Goal: Transaction & Acquisition: Purchase product/service

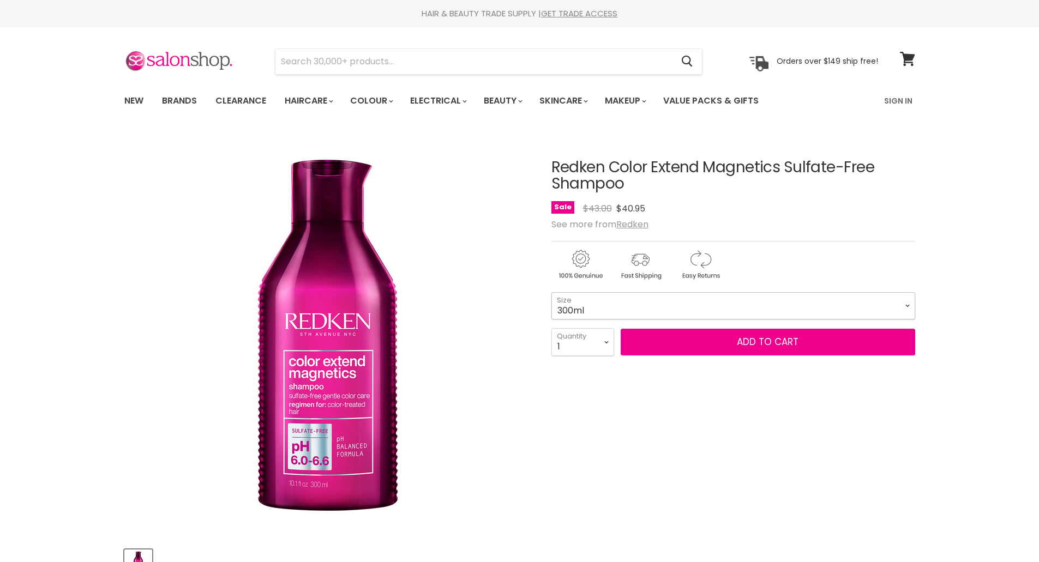
click at [706, 304] on select "300ml 1 Litre" at bounding box center [734, 305] width 364 height 27
click at [552, 292] on select "300ml 1 Litre" at bounding box center [734, 305] width 364 height 27
select select "1 Litre"
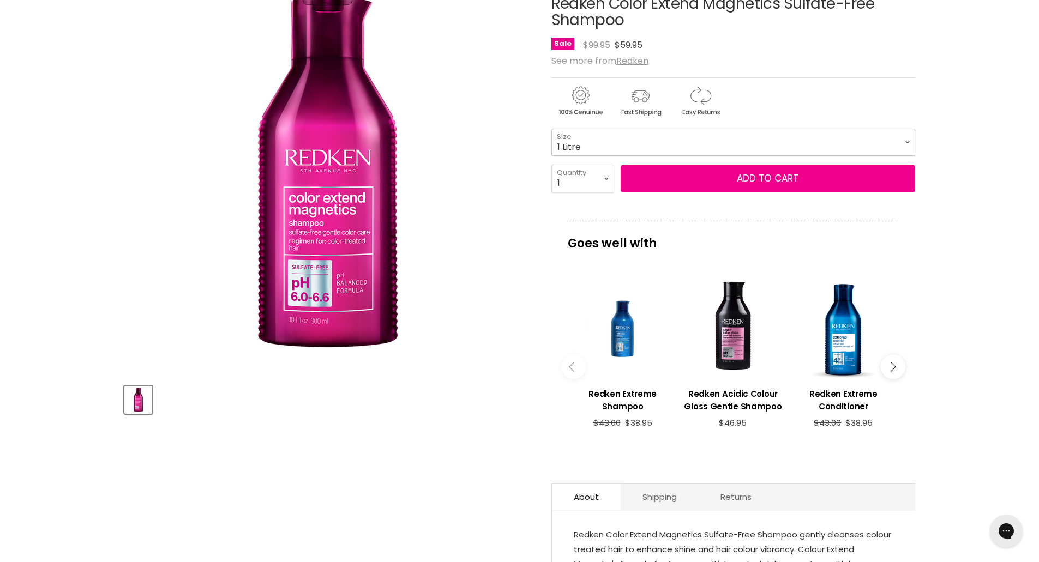
scroll to position [55, 0]
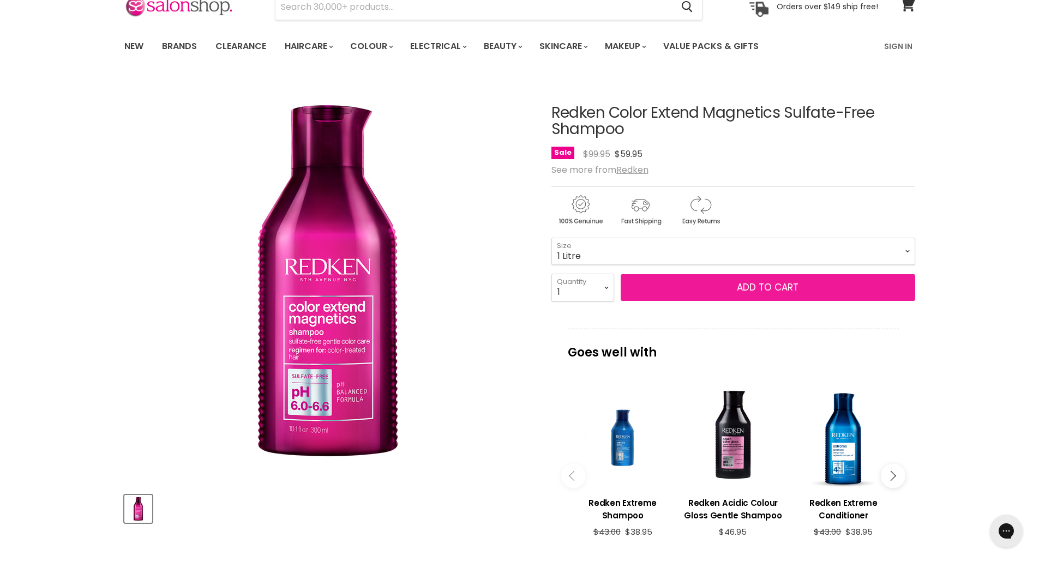
click at [775, 286] on button "Add to cart" at bounding box center [768, 287] width 295 height 27
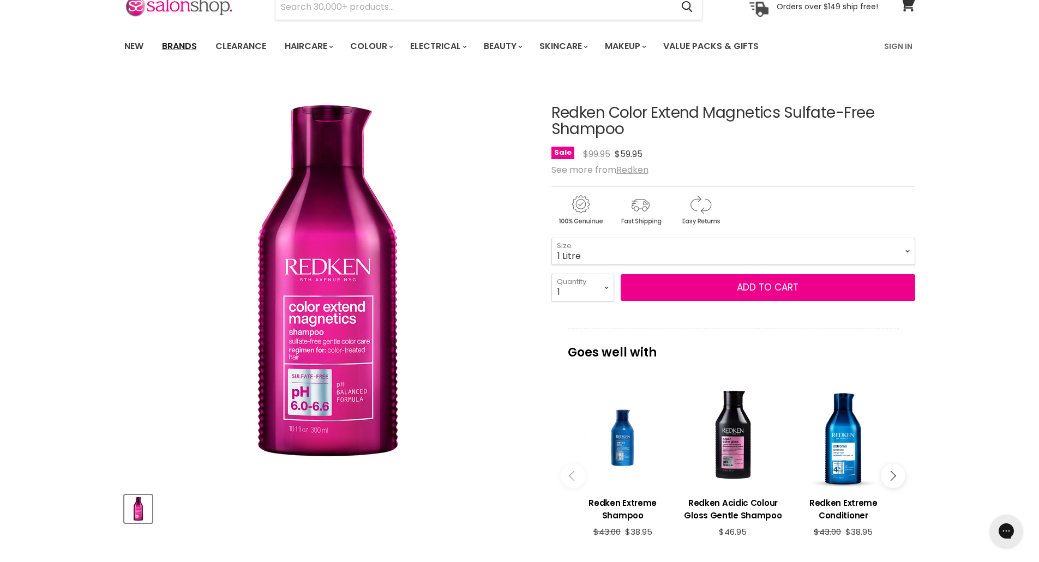
click at [191, 45] on link "Brands" at bounding box center [179, 46] width 51 height 23
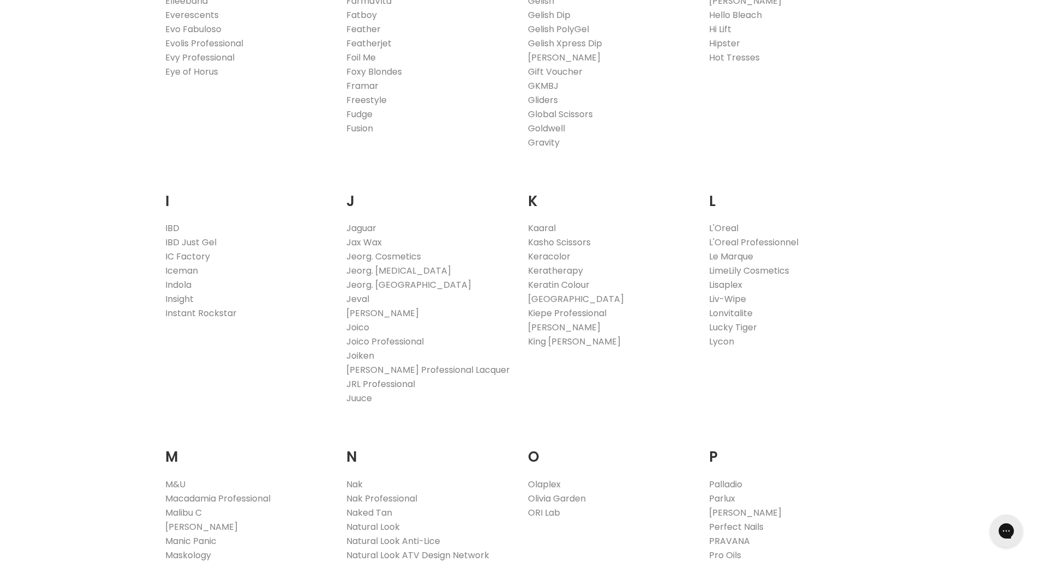
scroll to position [982, 0]
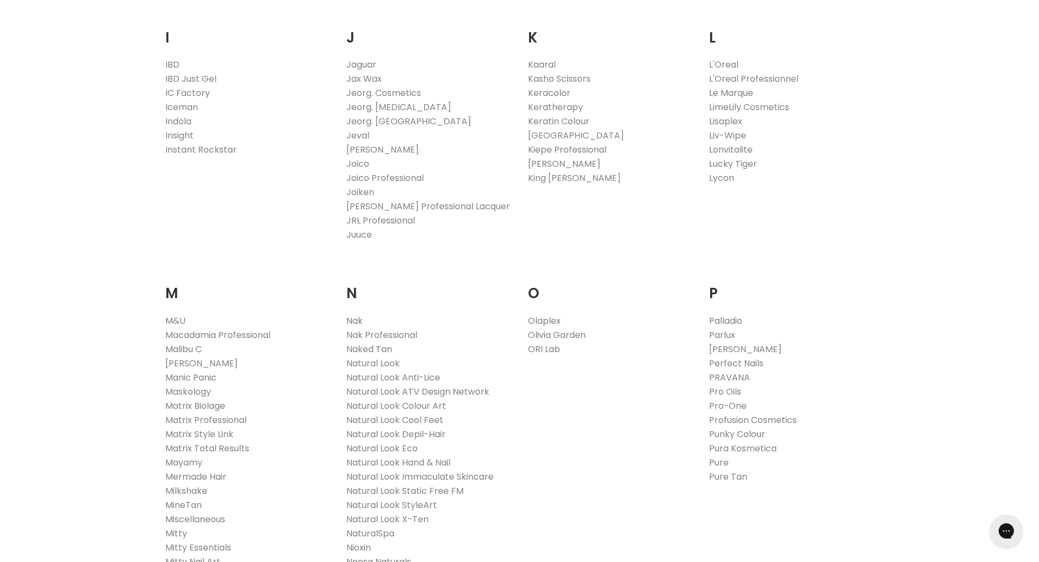
click at [355, 321] on link "Nak" at bounding box center [354, 321] width 16 height 13
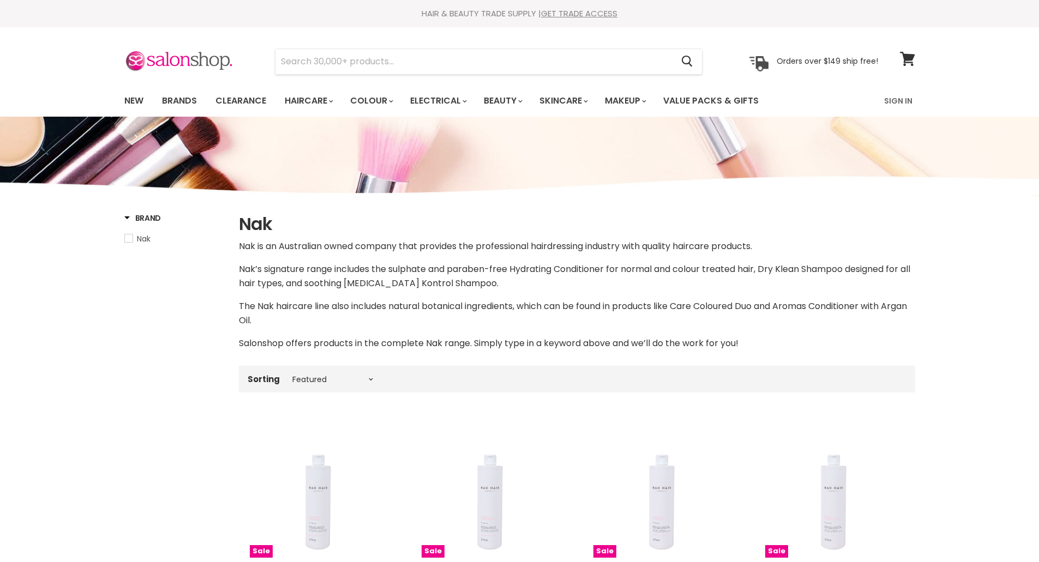
select select "manual"
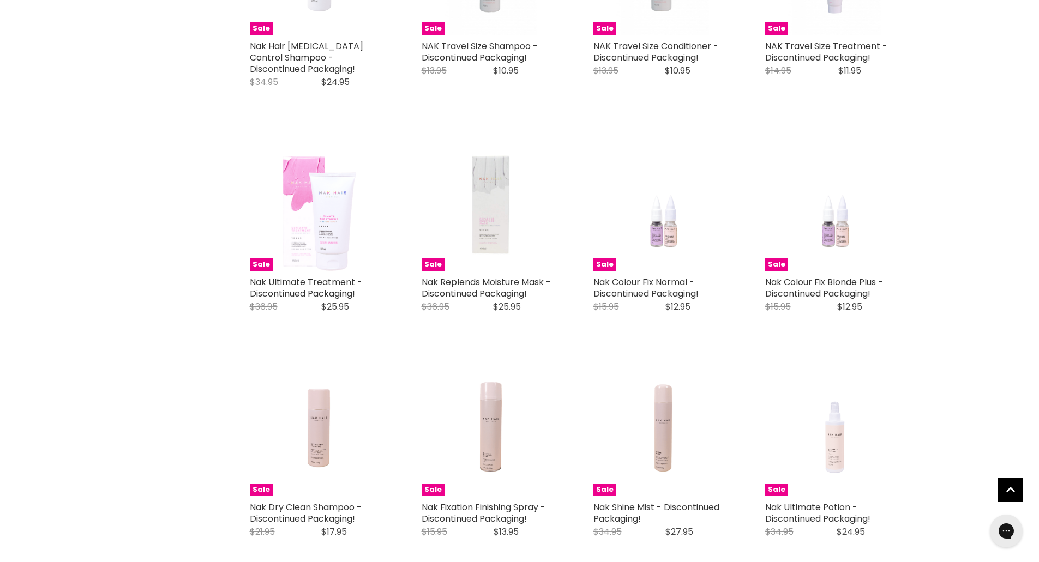
scroll to position [1472, 0]
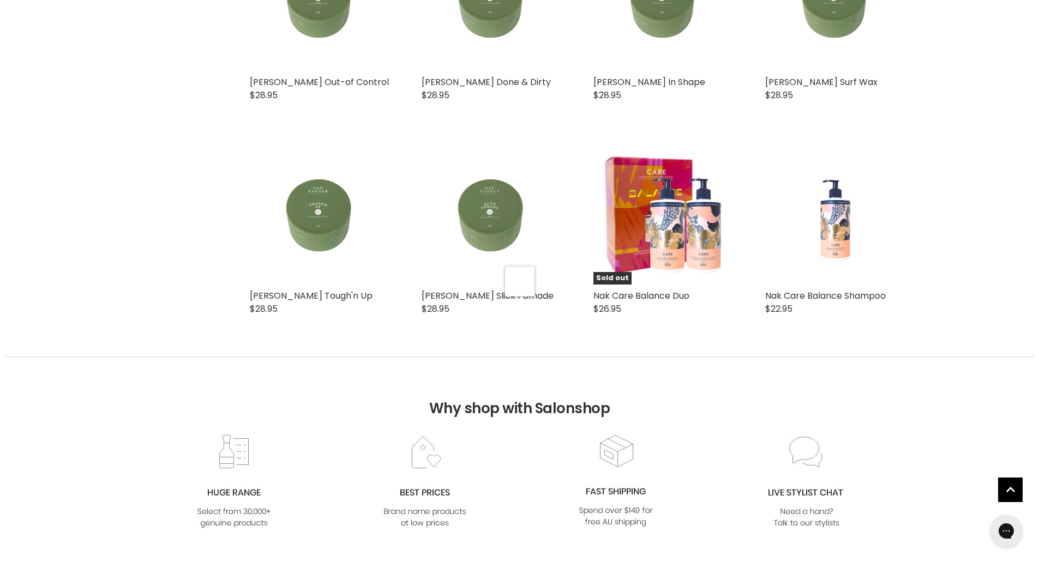
scroll to position [2836, 0]
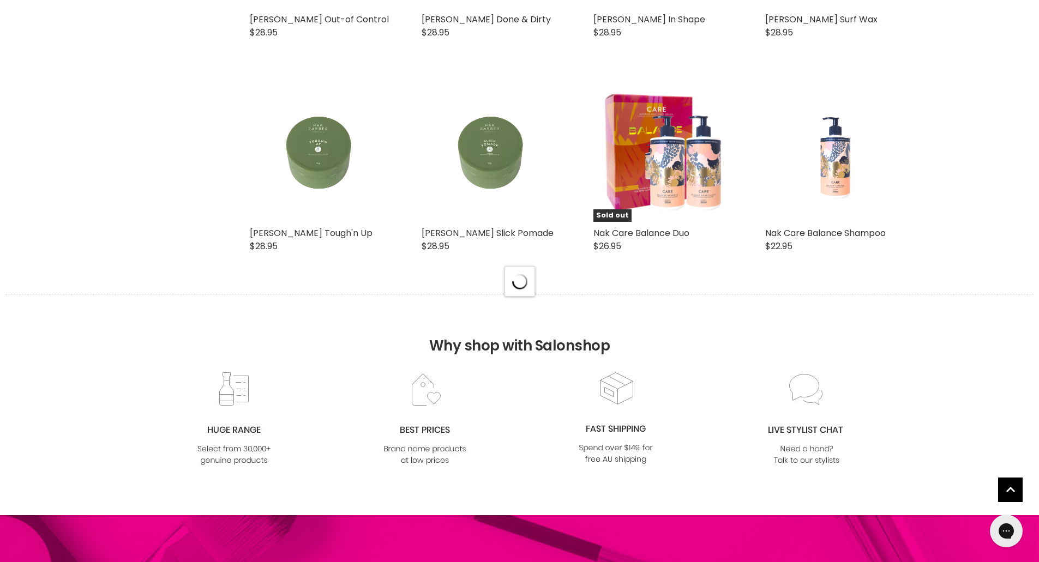
select select "manual"
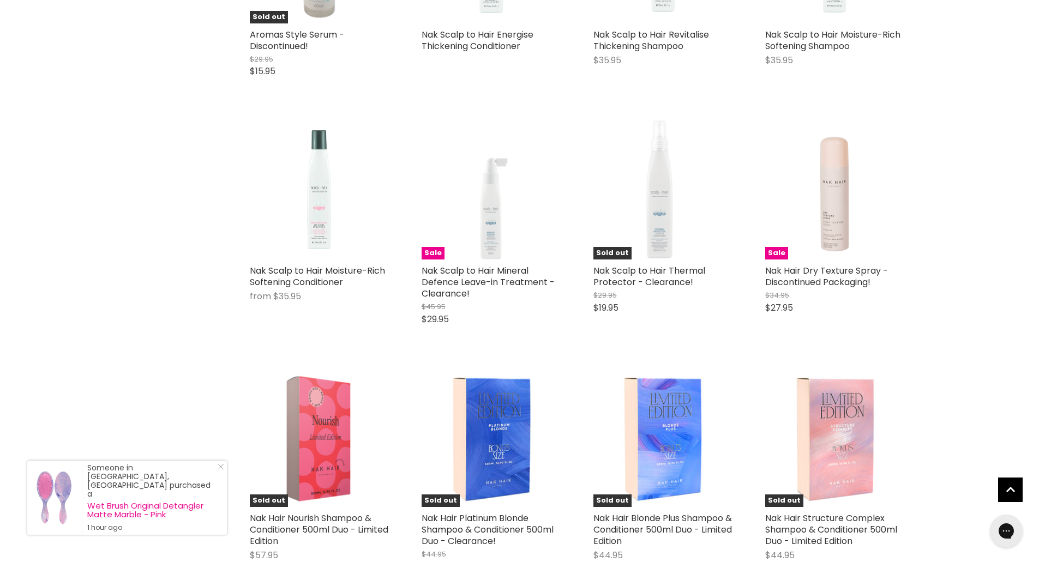
scroll to position [3818, 0]
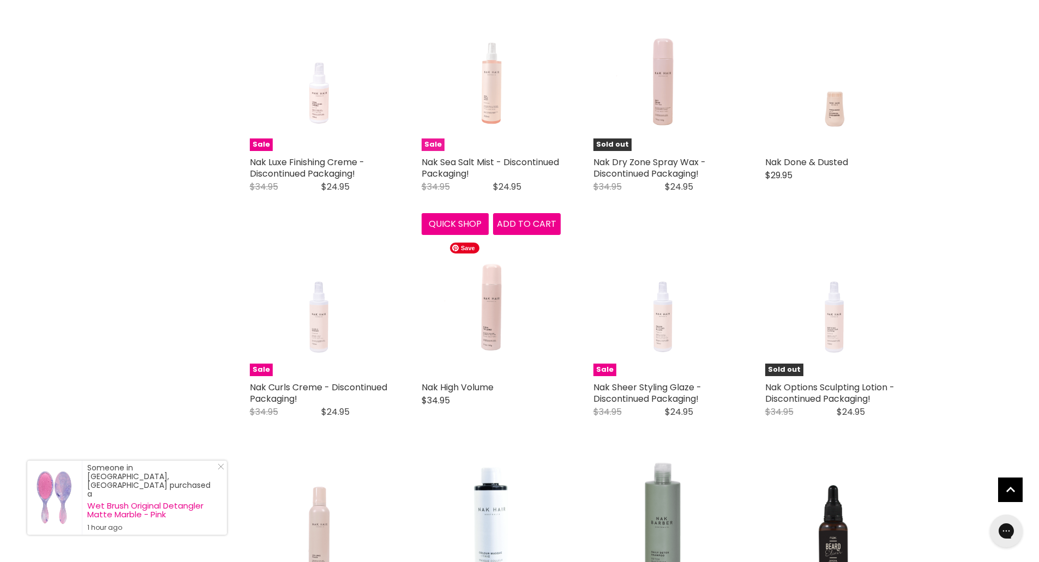
drag, startPoint x: 514, startPoint y: 152, endPoint x: 514, endPoint y: 140, distance: 12.0
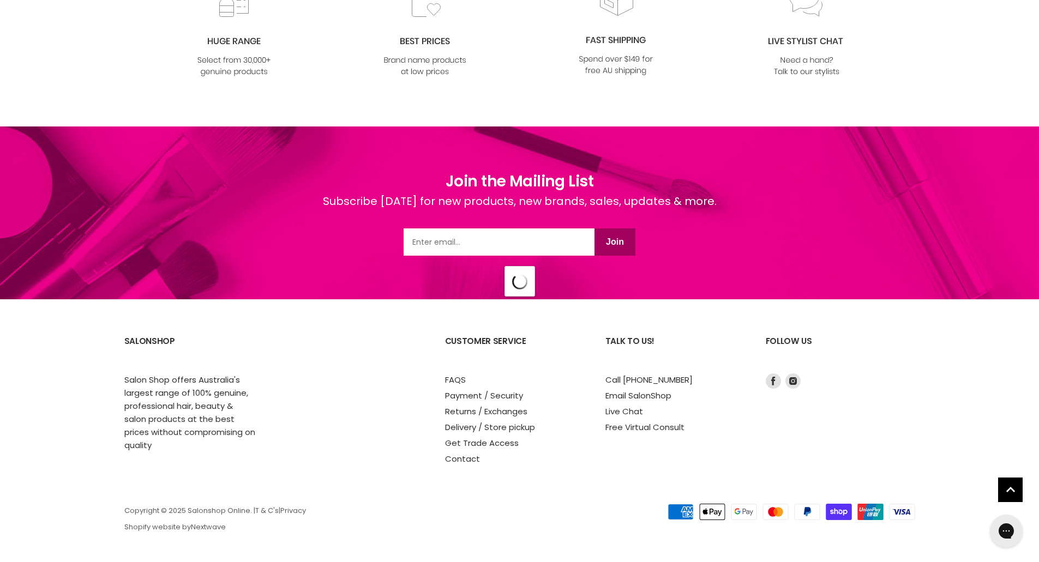
select select "manual"
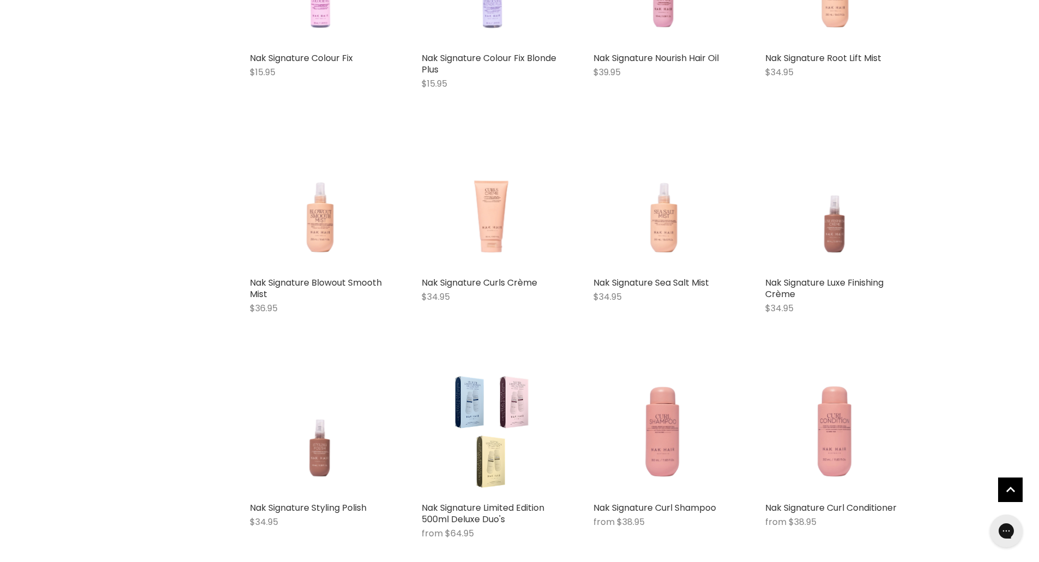
scroll to position [7613, 0]
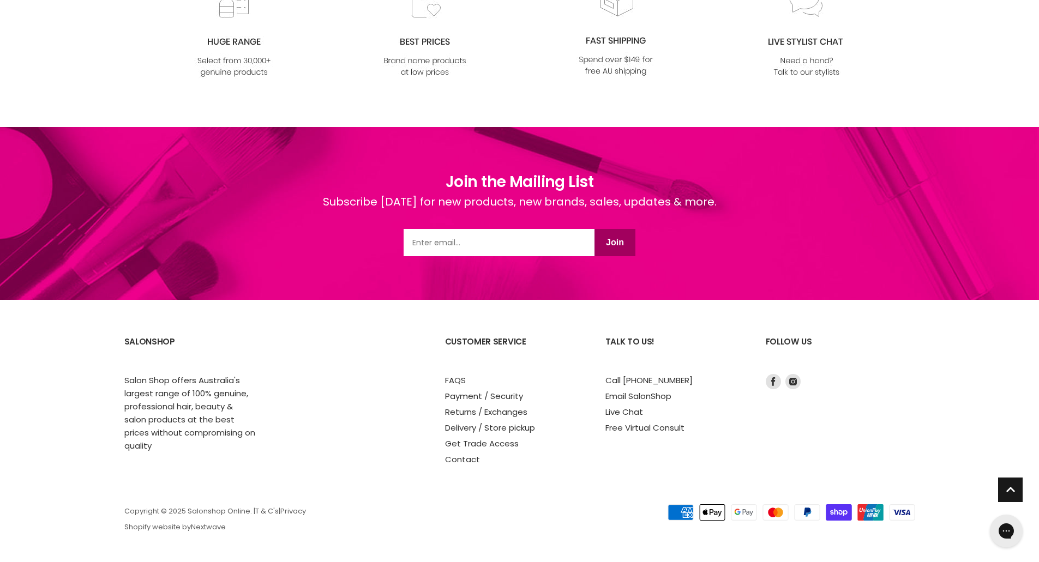
click at [1004, 488] on span "Back to top" at bounding box center [1010, 492] width 25 height 28
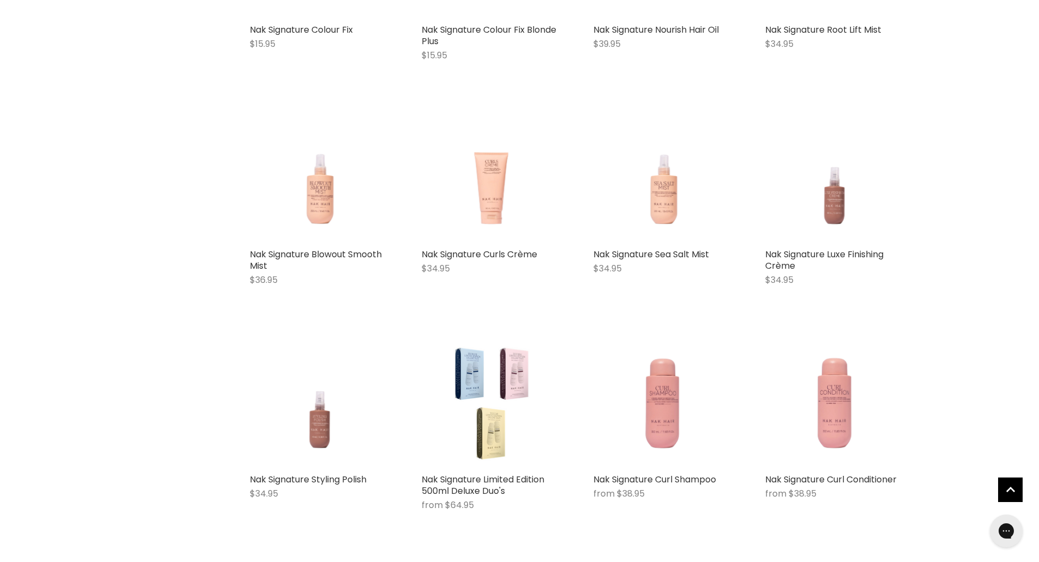
scroll to position [0, 0]
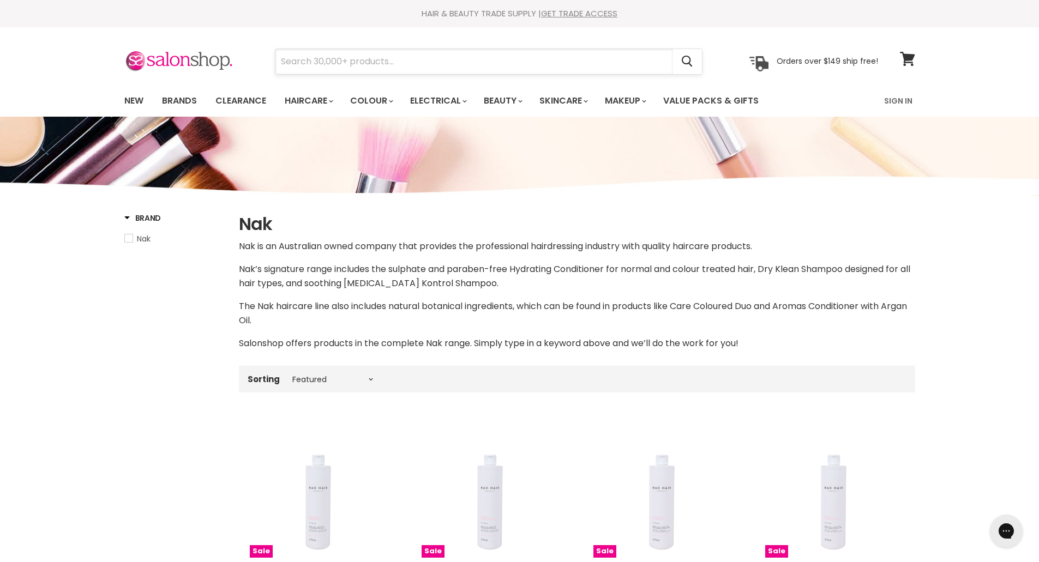
click at [489, 64] on input "Search" at bounding box center [474, 61] width 398 height 25
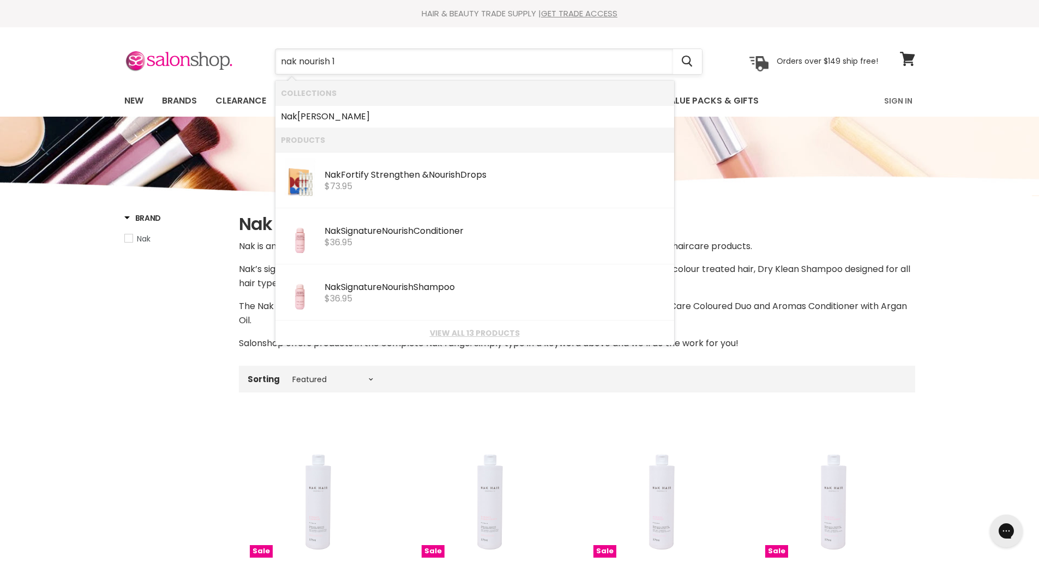
type input "nak nourish 1L"
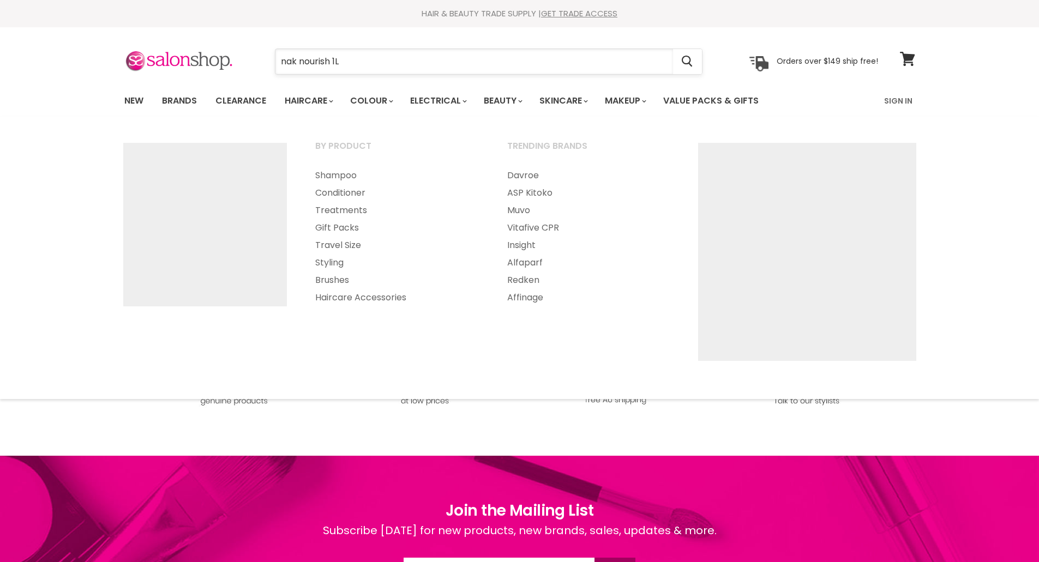
click at [352, 65] on input "nak nourish 1L" at bounding box center [474, 61] width 398 height 25
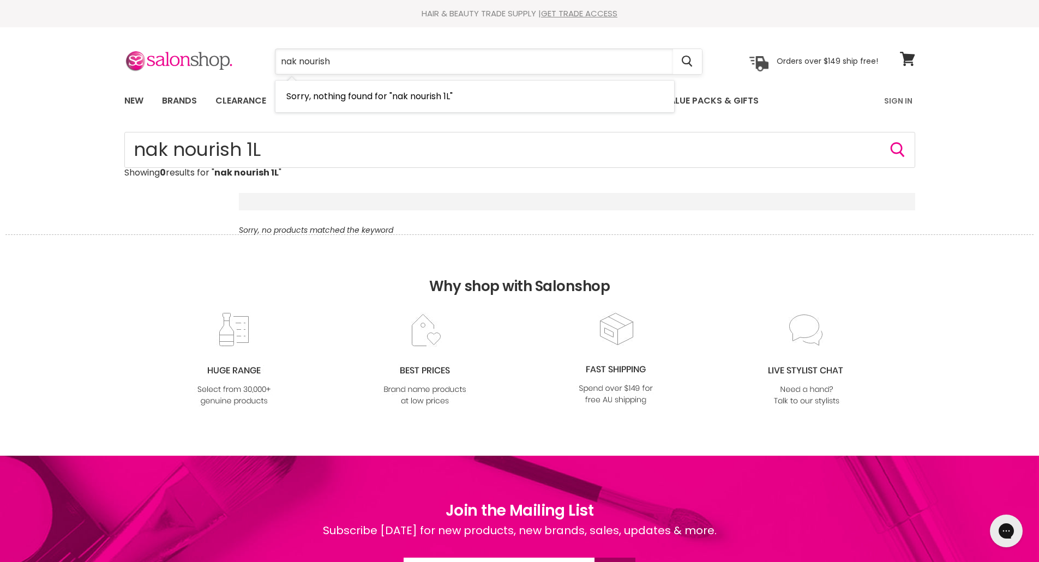
type input "nak nourish"
